Goal: Task Accomplishment & Management: Manage account settings

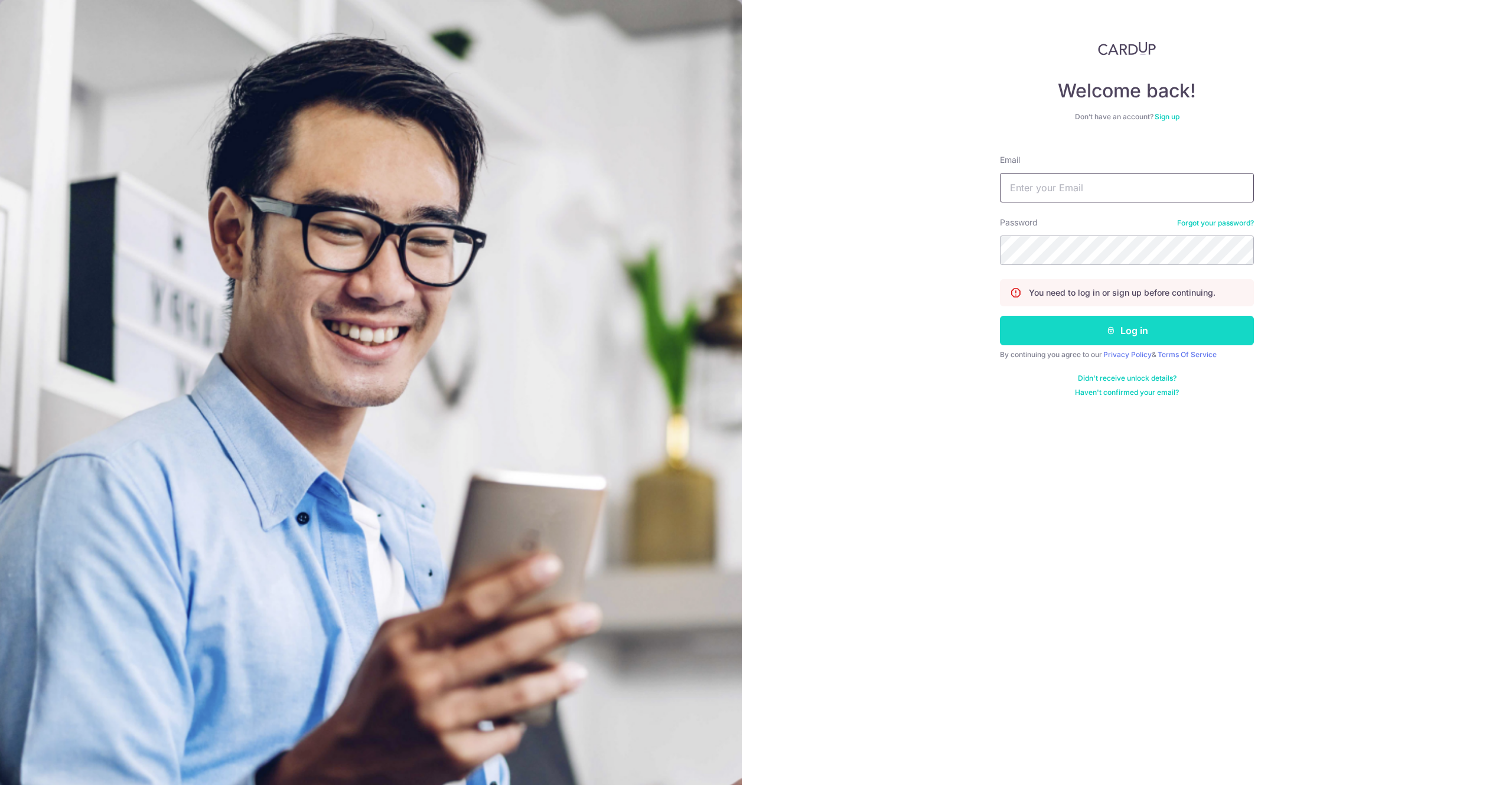
type input "[EMAIL_ADDRESS][DOMAIN_NAME]"
click at [1128, 338] on button "Log in" at bounding box center [1127, 331] width 254 height 30
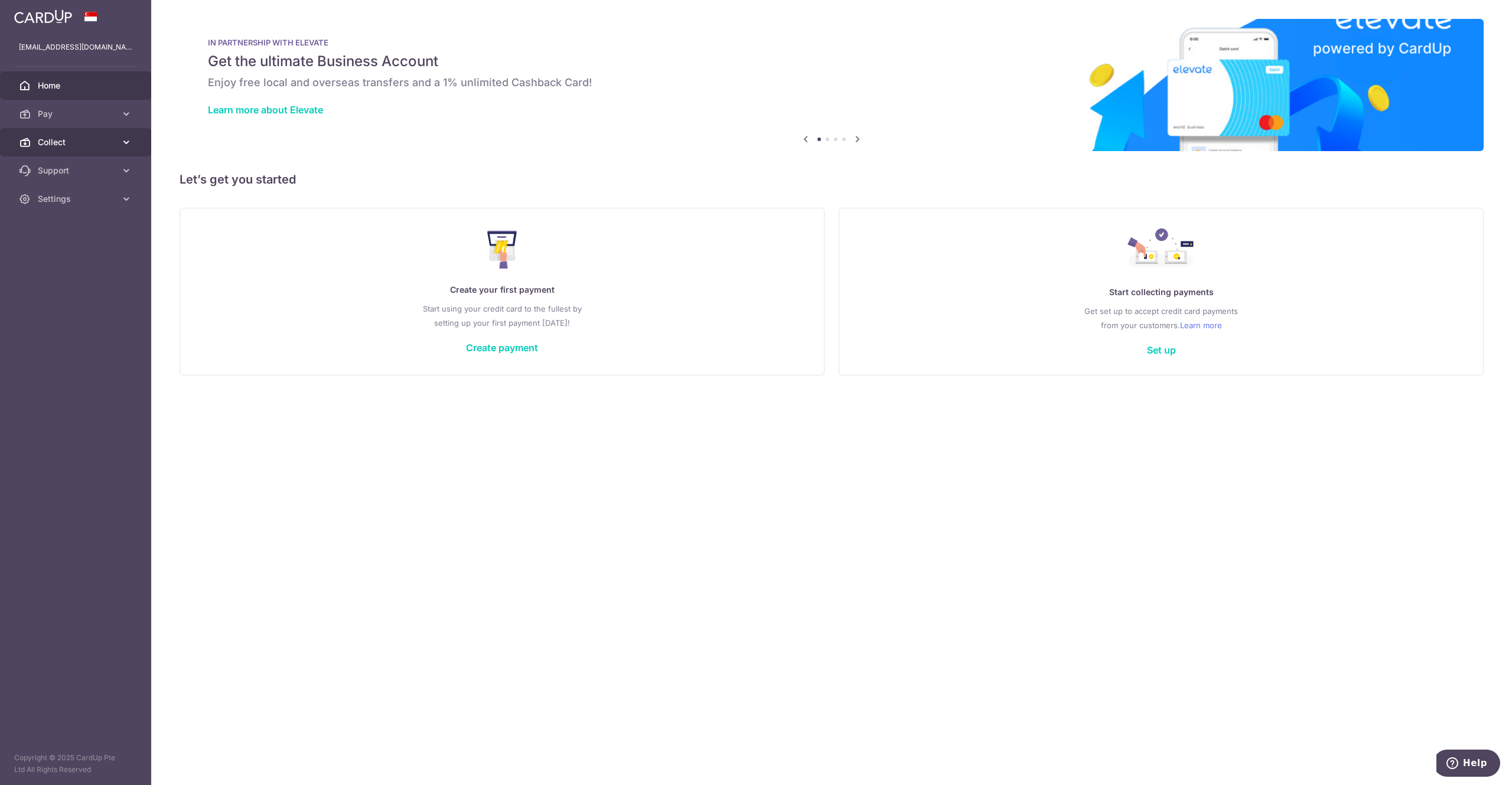
click at [70, 146] on span "Collect" at bounding box center [76, 143] width 78 height 12
click at [83, 166] on span "Dashboard" at bounding box center [76, 170] width 78 height 12
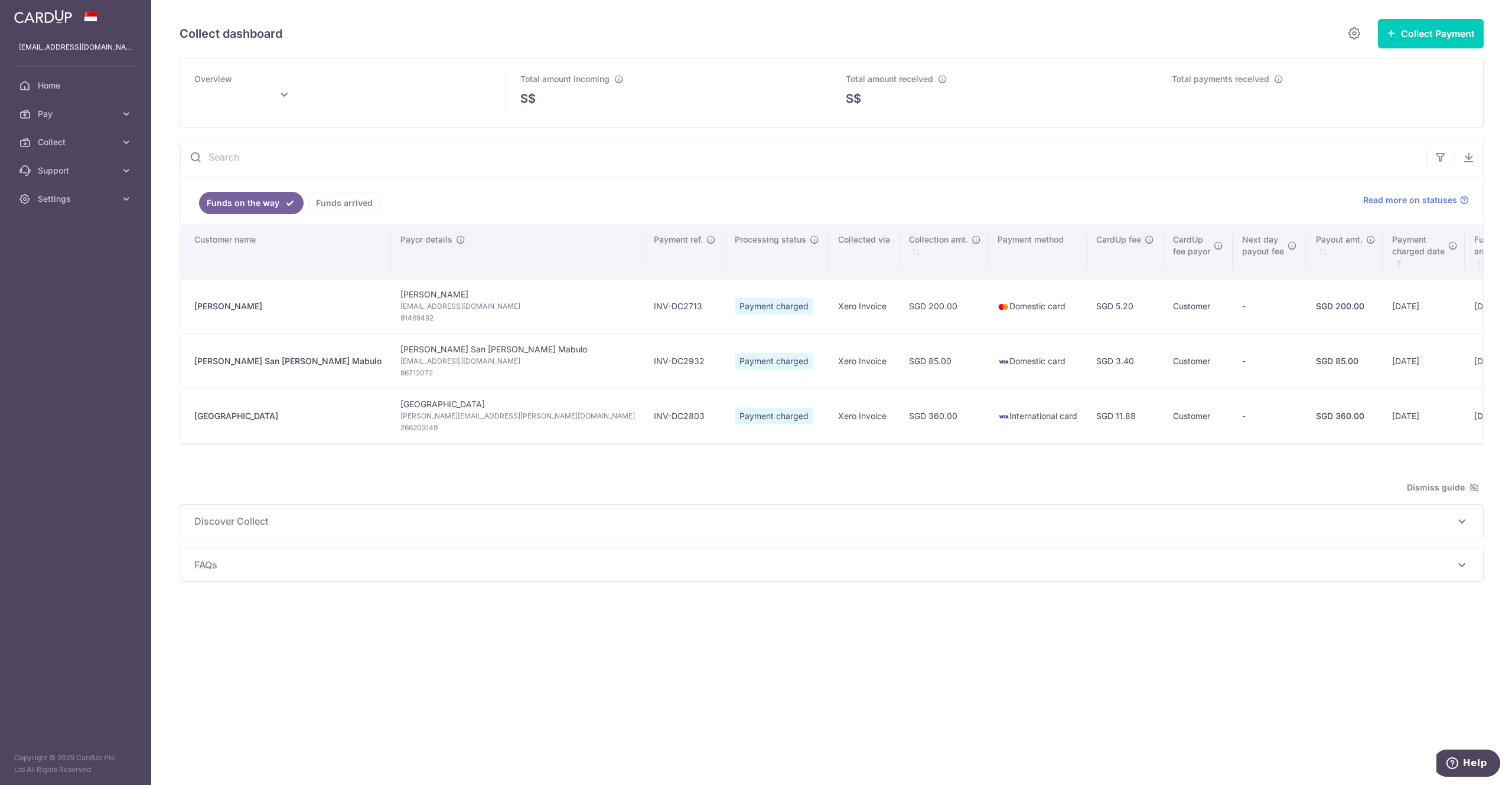
type input "October 2025"
